Goal: Browse casually

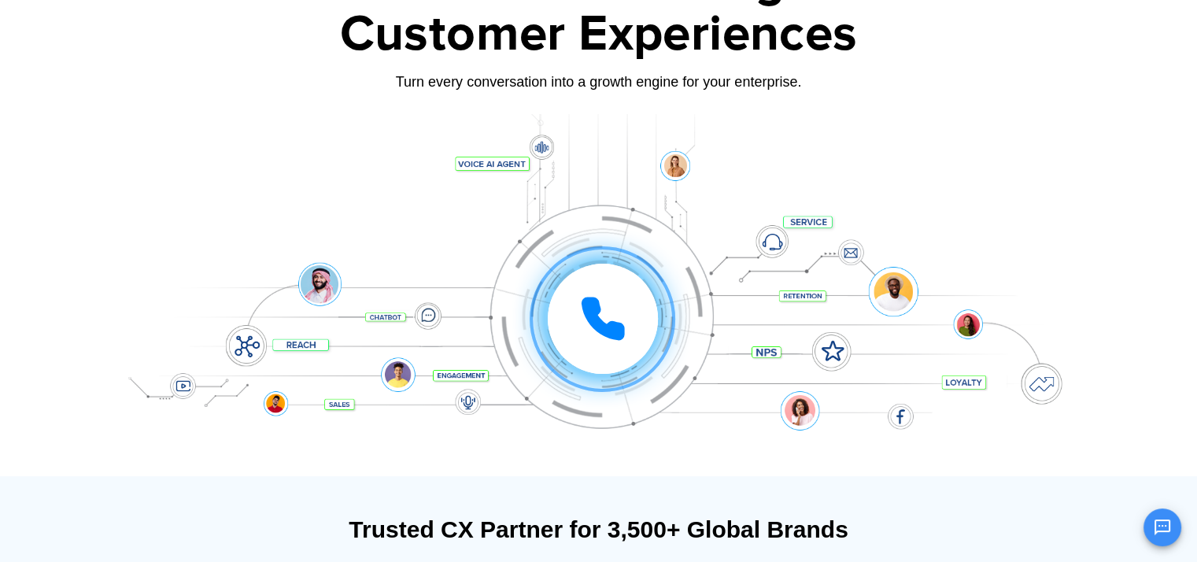
scroll to position [146, 0]
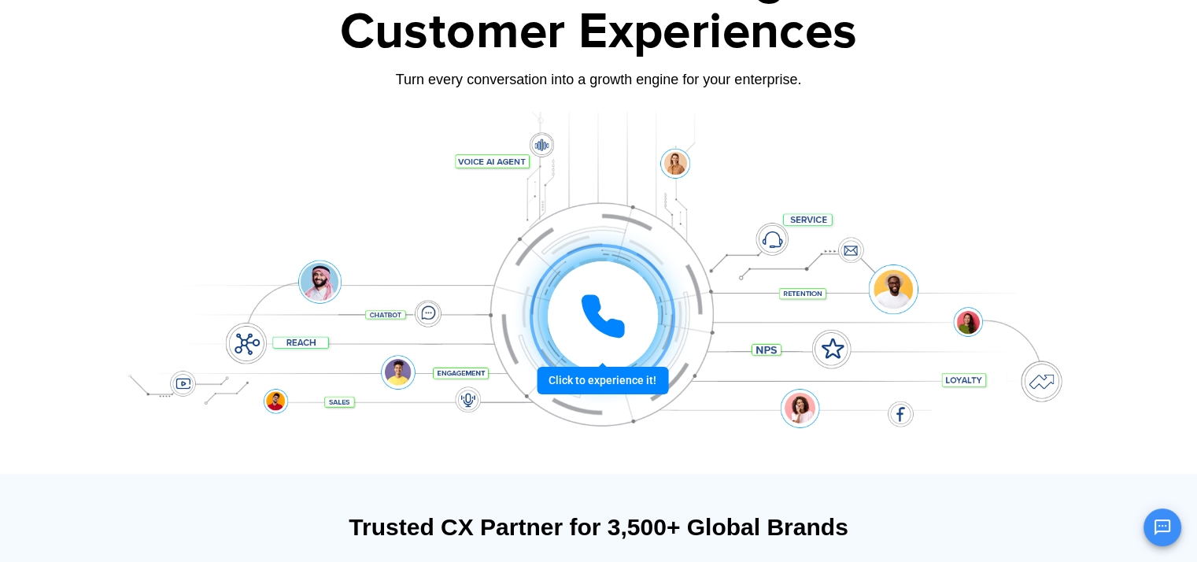
click at [624, 320] on icon at bounding box center [602, 316] width 47 height 47
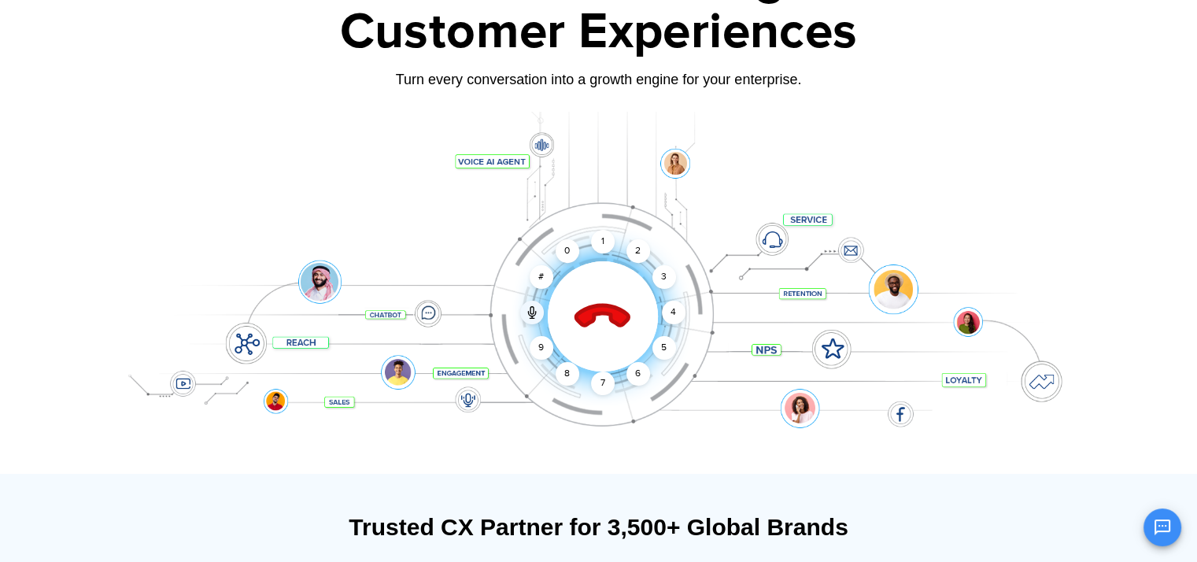
click at [587, 315] on icon at bounding box center [602, 317] width 55 height 55
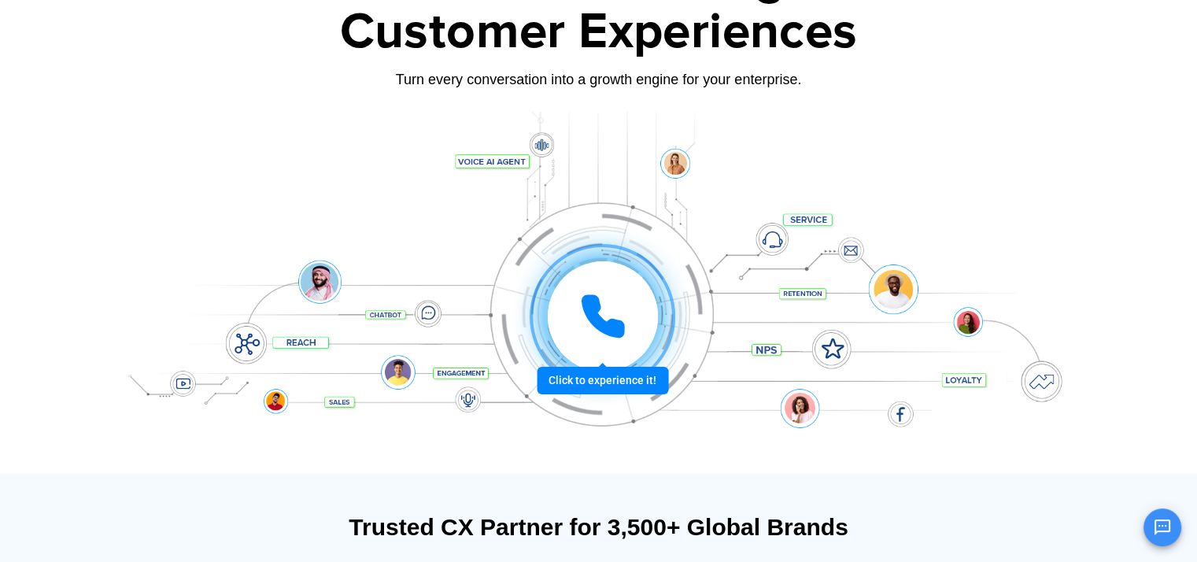
click at [610, 310] on icon at bounding box center [602, 316] width 47 height 47
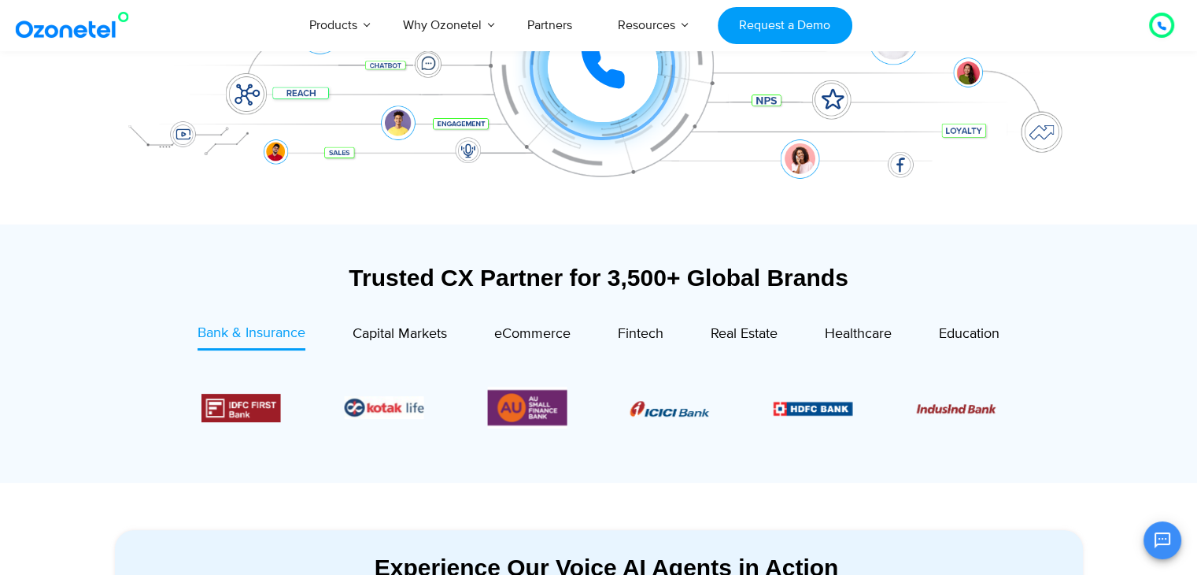
scroll to position [397, 0]
click at [649, 342] on div "Fintech" at bounding box center [641, 333] width 46 height 21
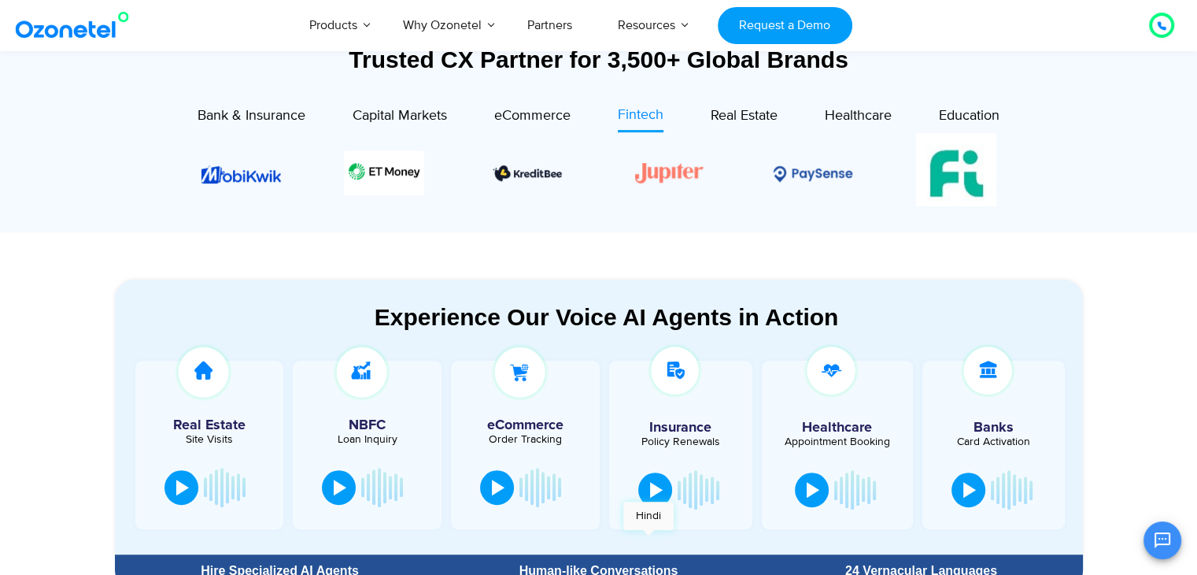
scroll to position [798, 0]
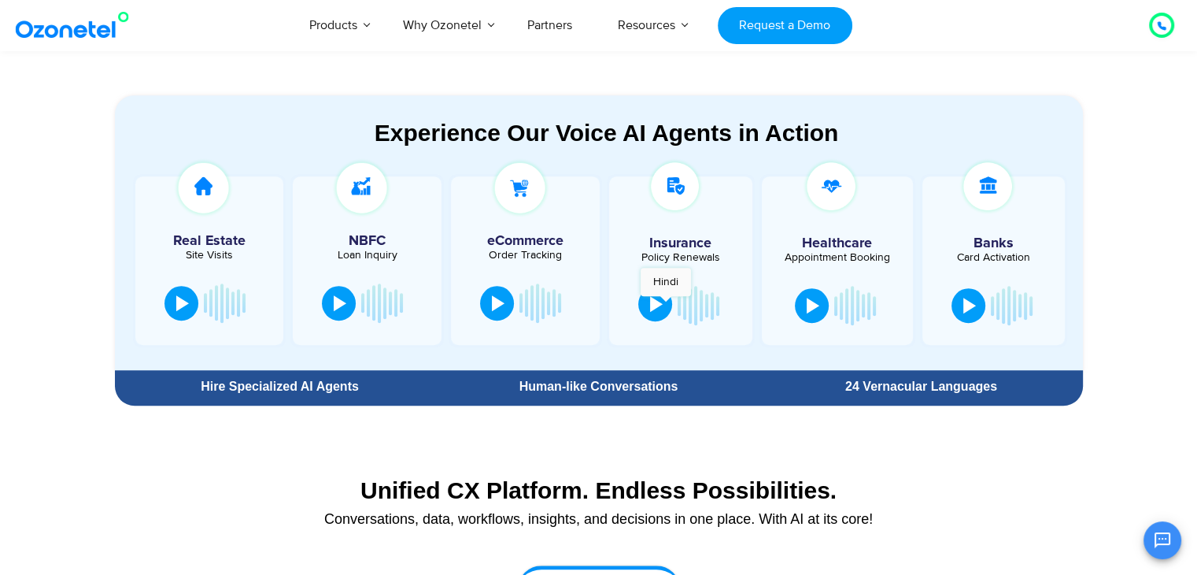
click at [658, 296] on div at bounding box center [656, 304] width 13 height 16
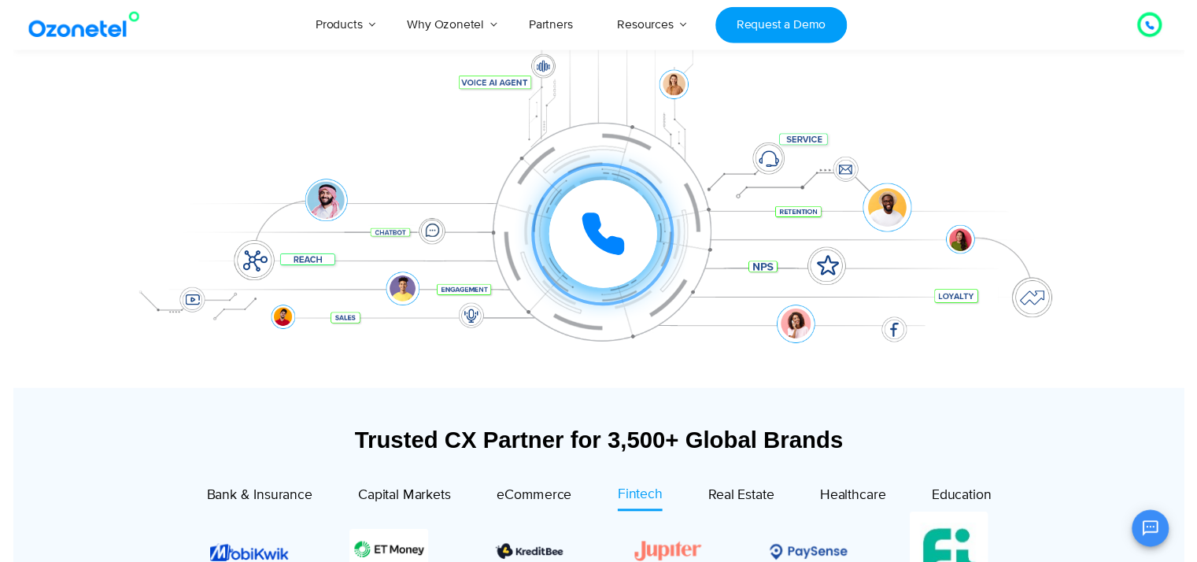
scroll to position [0, 0]
